Goal: Information Seeking & Learning: Learn about a topic

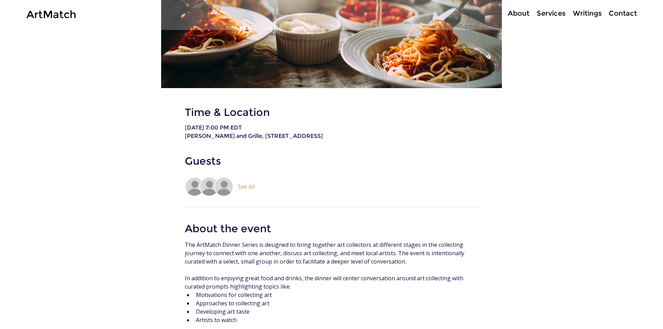
scroll to position [313, 0]
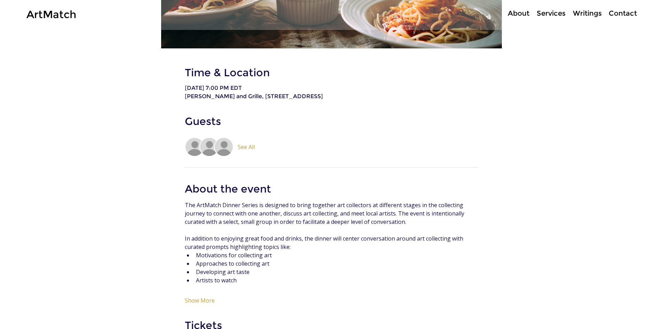
click at [245, 149] on span "See All" at bounding box center [246, 146] width 17 height 7
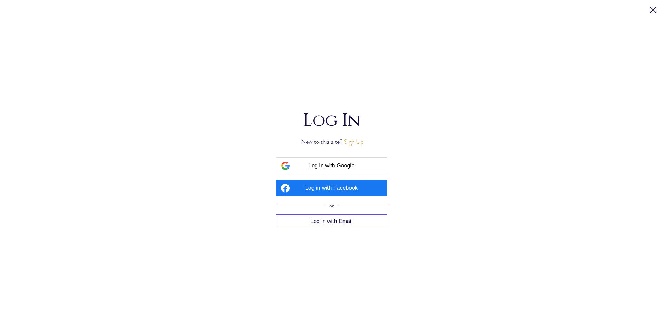
scroll to position [0, 0]
click at [360, 141] on button "Sign Up" at bounding box center [354, 141] width 20 height 9
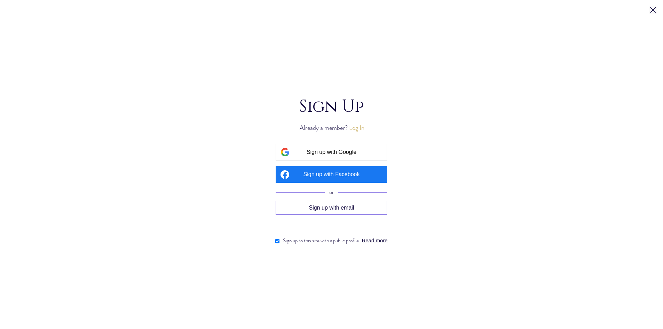
scroll to position [313, 0]
click at [354, 152] on span "Sign up with Google" at bounding box center [331, 152] width 50 height 6
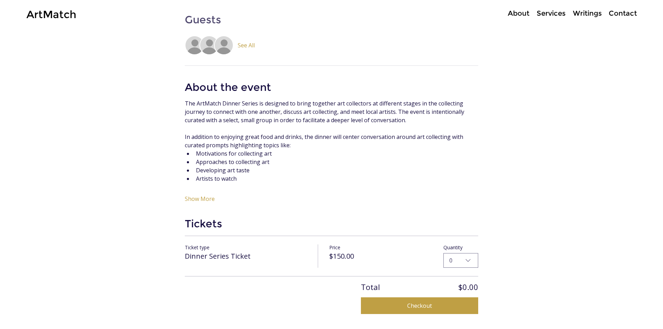
scroll to position [417, 0]
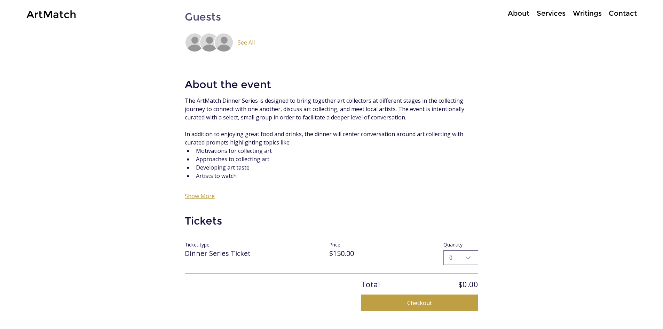
click at [190, 198] on button "Show More" at bounding box center [200, 195] width 30 height 7
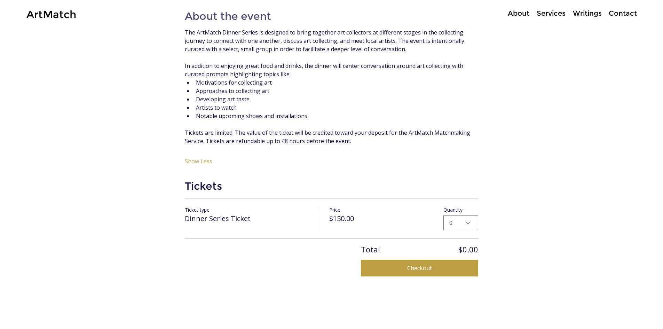
scroll to position [487, 0]
click at [469, 224] on icon "ArtMatch Dinner Series: Atlanta" at bounding box center [468, 221] width 8 height 8
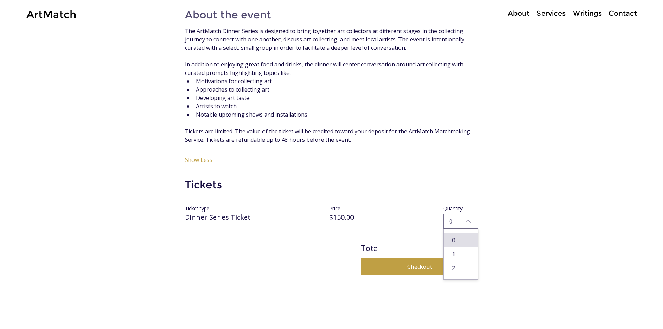
click at [521, 182] on div "ArtMatch Dinner Series: Atlanta" at bounding box center [331, 10] width 663 height 934
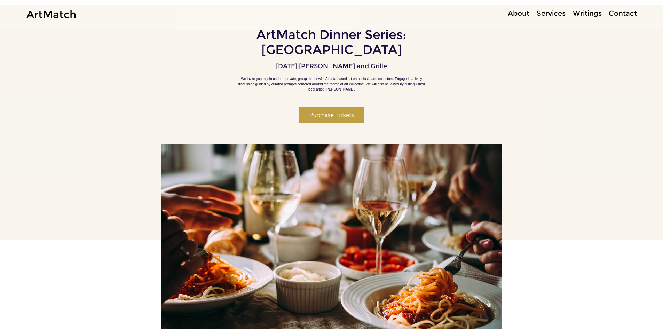
scroll to position [0, 0]
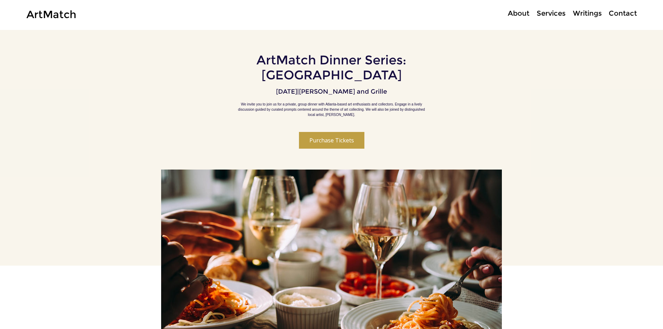
click at [515, 14] on p "About" at bounding box center [518, 13] width 29 height 10
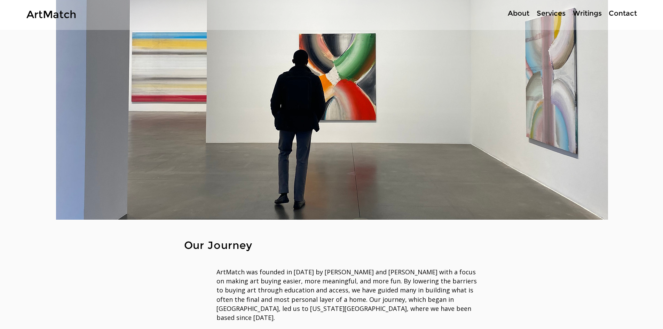
click at [553, 13] on p "Services" at bounding box center [551, 13] width 36 height 10
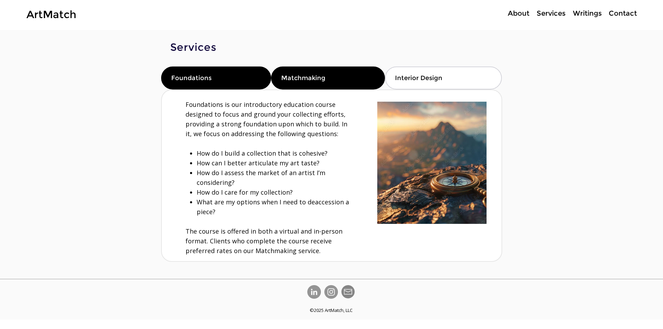
click at [294, 86] on div "Matchmaking" at bounding box center [328, 77] width 114 height 23
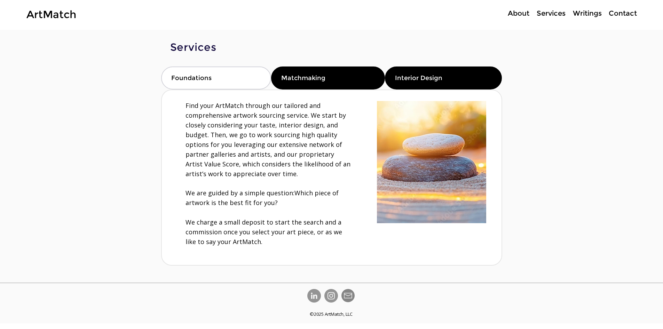
click at [412, 72] on div "Interior Design" at bounding box center [443, 77] width 117 height 23
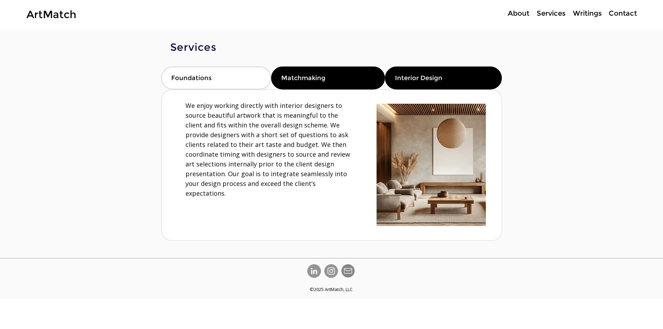
click at [338, 77] on div "Matchmaking" at bounding box center [328, 77] width 114 height 23
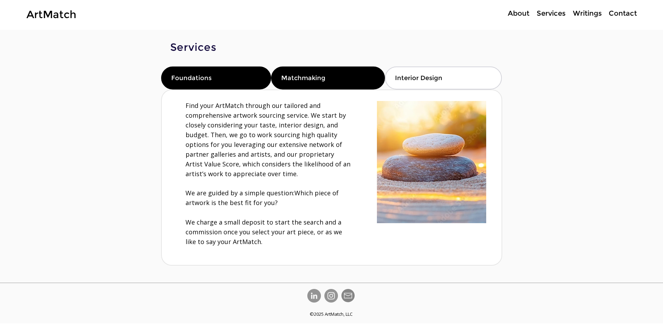
click at [230, 79] on div "Foundations" at bounding box center [216, 77] width 110 height 23
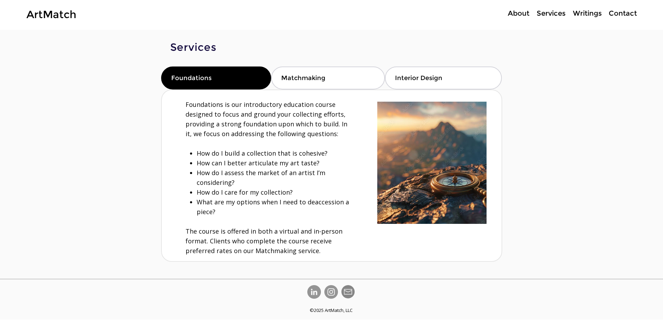
click at [586, 14] on p "Writings" at bounding box center [587, 13] width 36 height 10
